Goal: Information Seeking & Learning: Learn about a topic

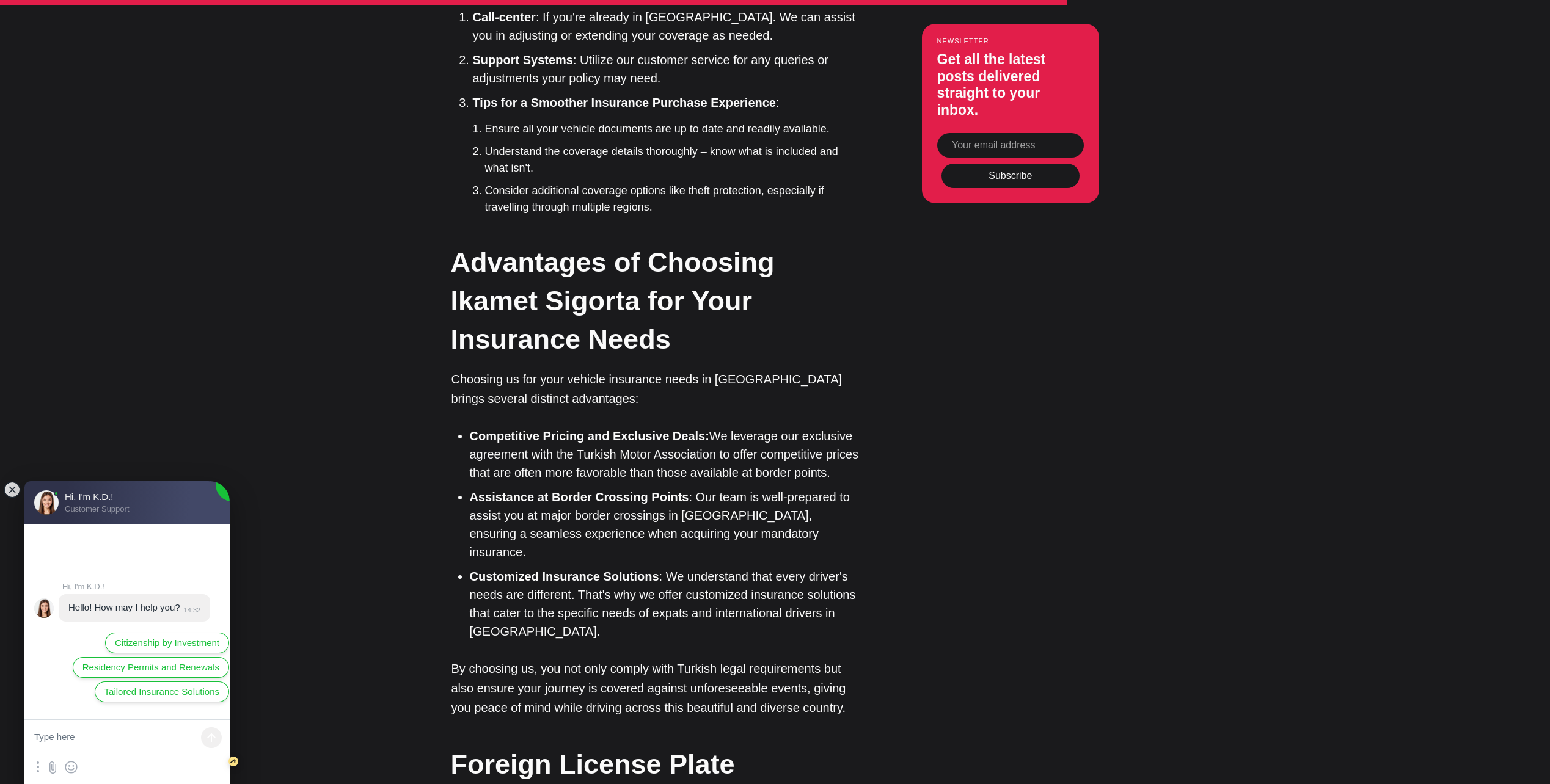
scroll to position [3542, 0]
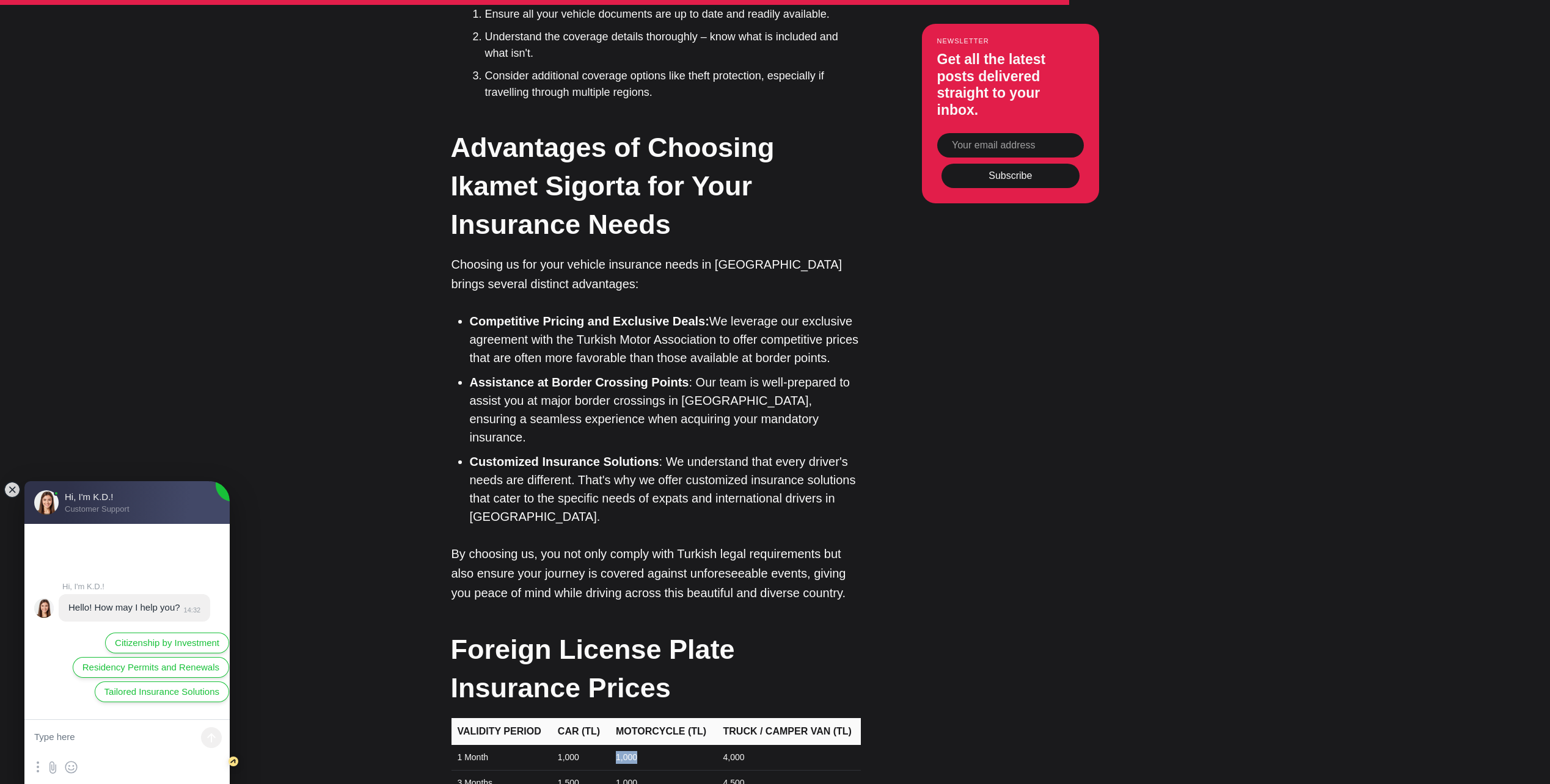
drag, startPoint x: 617, startPoint y: 531, endPoint x: 642, endPoint y: 531, distance: 25.0
click at [642, 745] on td "1,000" at bounding box center [662, 757] width 108 height 26
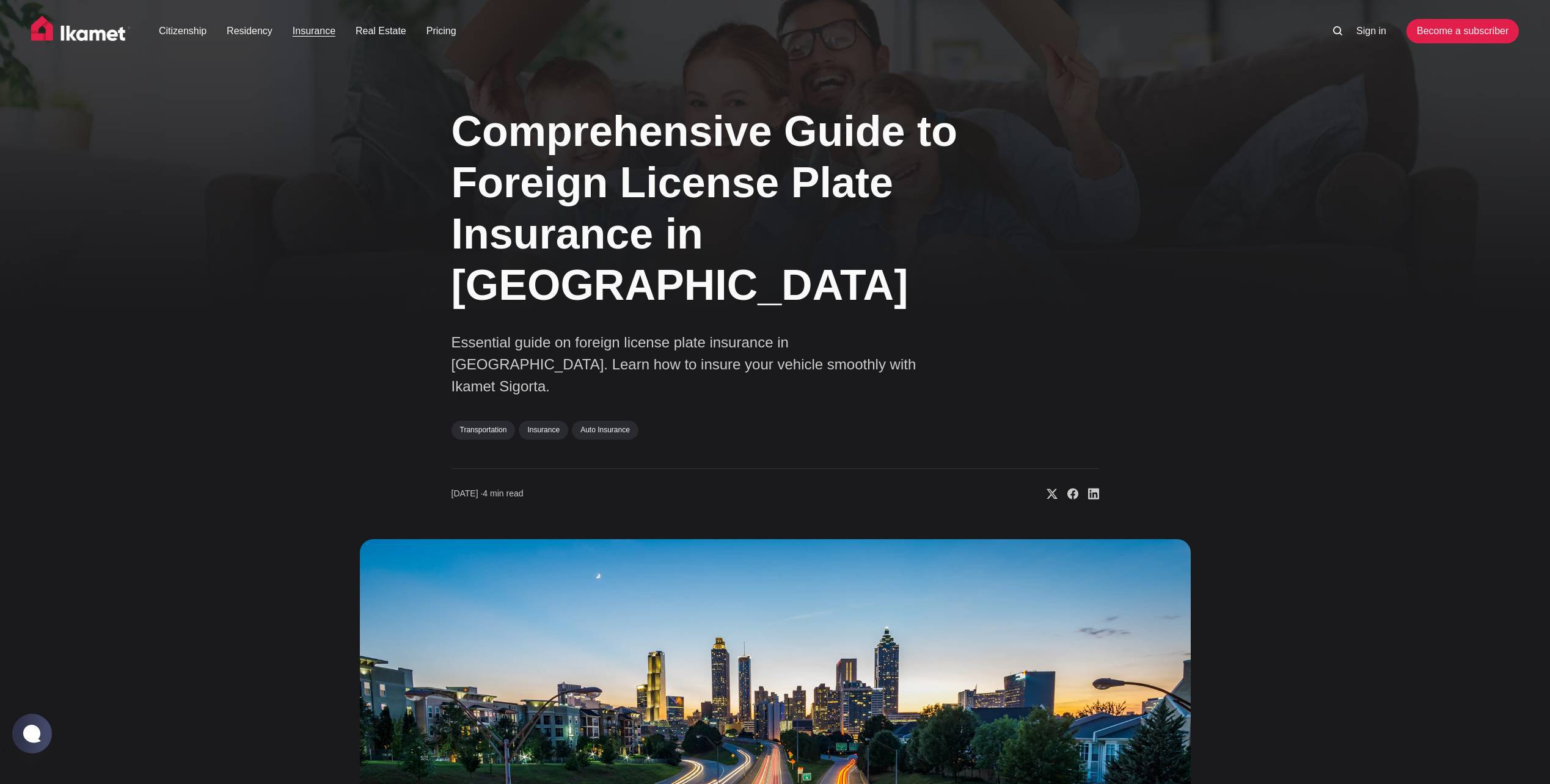
click at [312, 29] on link "Insurance" at bounding box center [314, 31] width 43 height 15
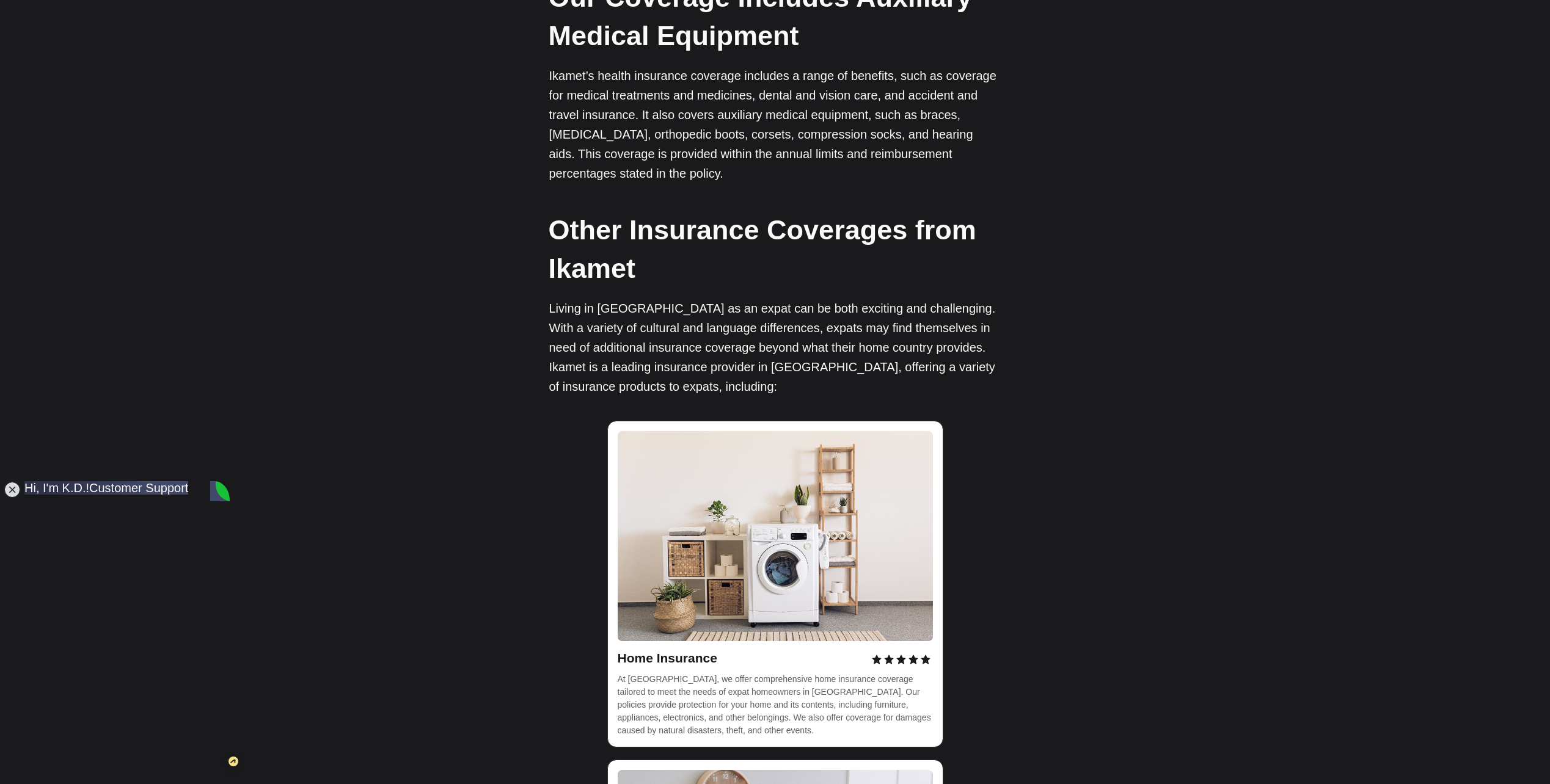
scroll to position [2687, 0]
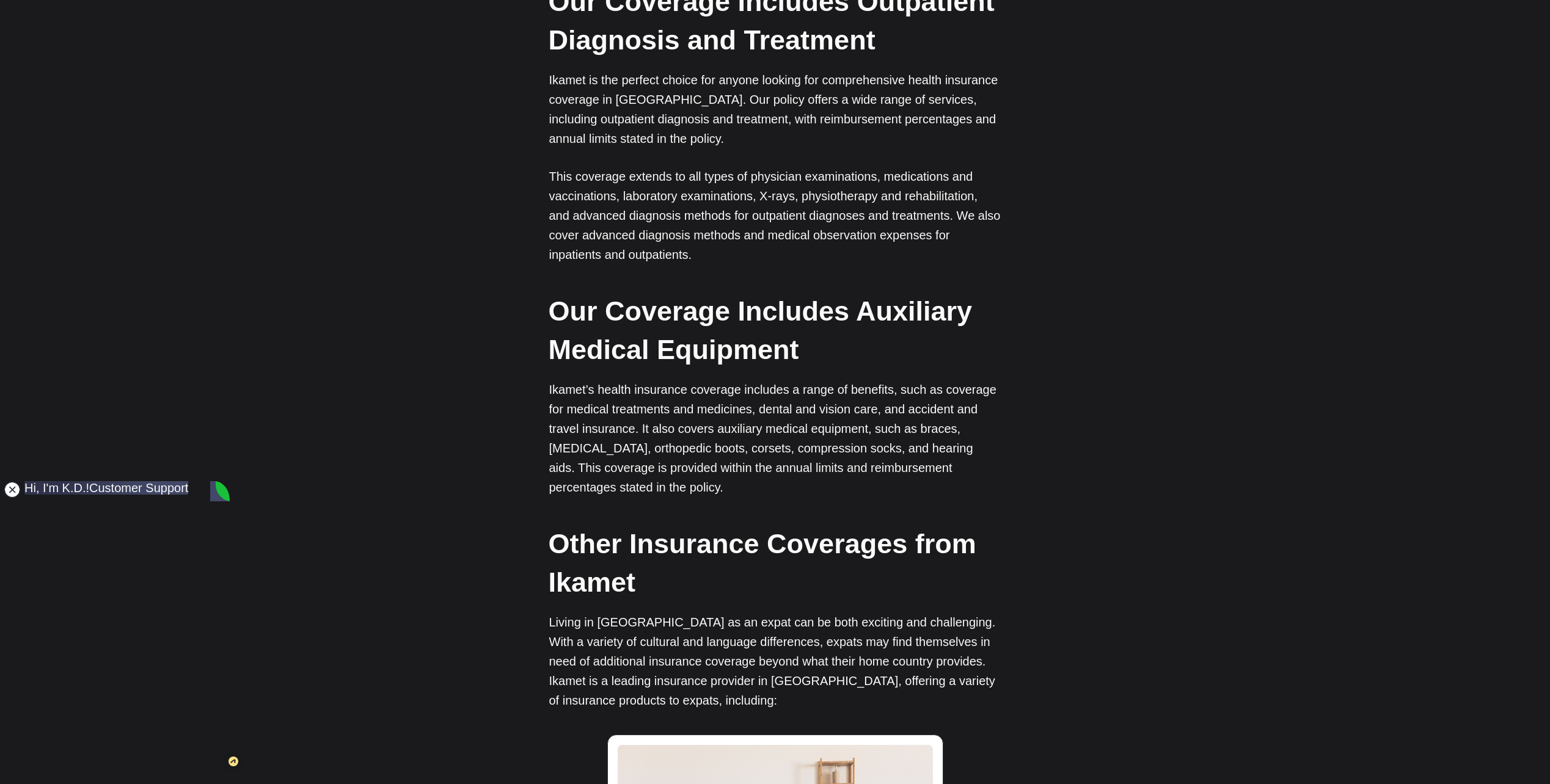
click at [8, 491] on jdiv at bounding box center [12, 490] width 17 height 17
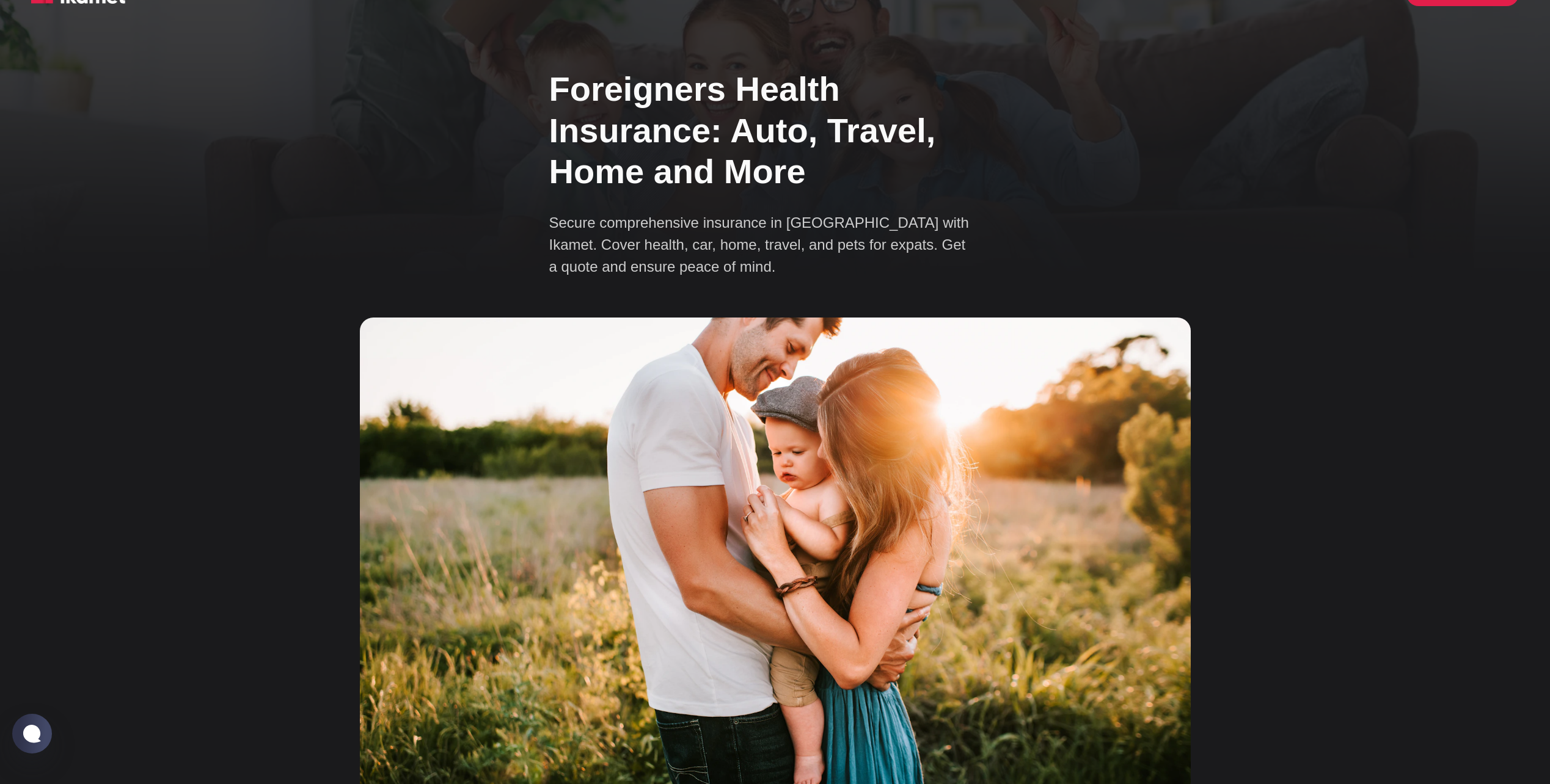
scroll to position [0, 0]
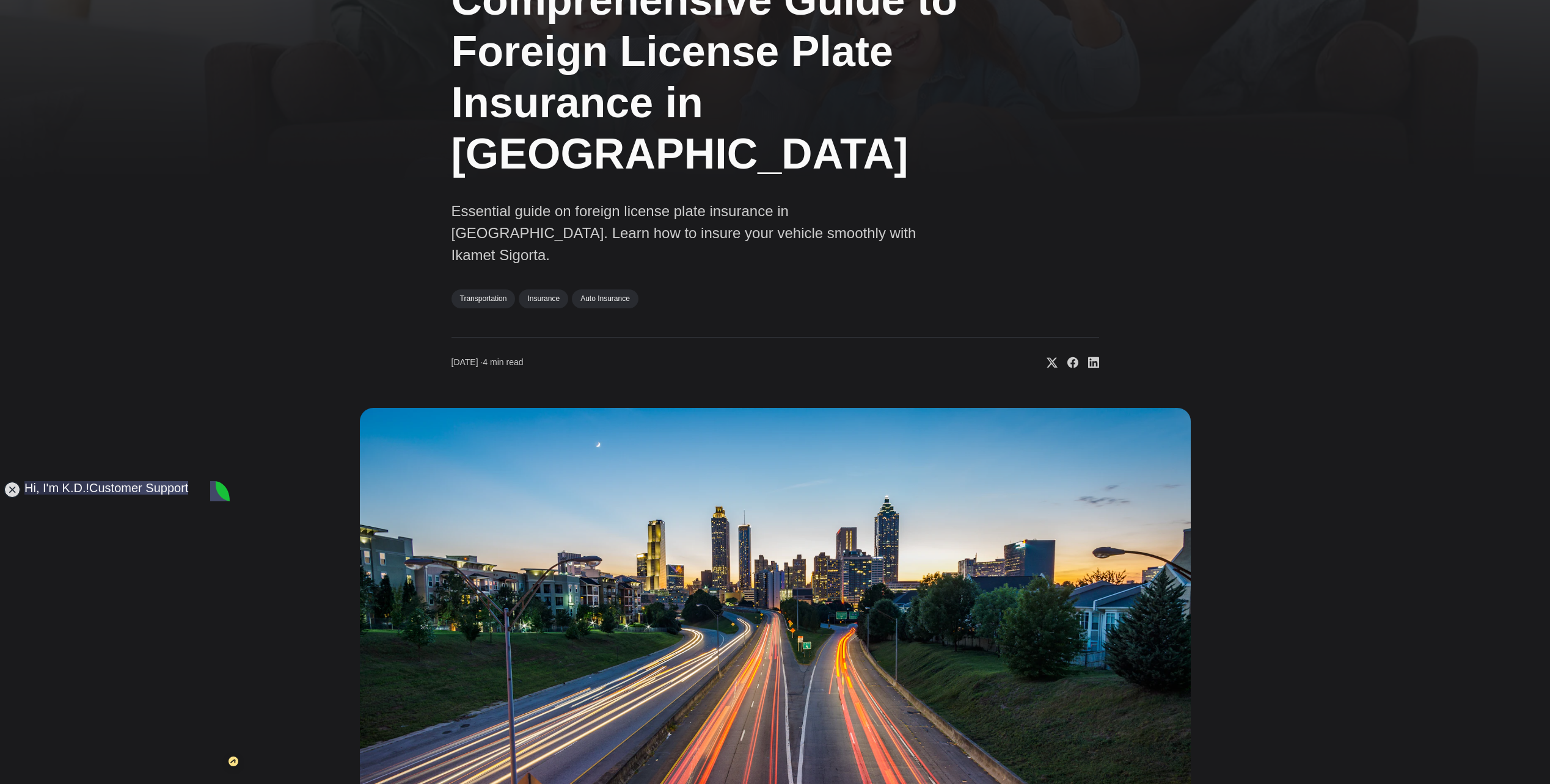
scroll to position [61, 0]
